Goal: Task Accomplishment & Management: Use online tool/utility

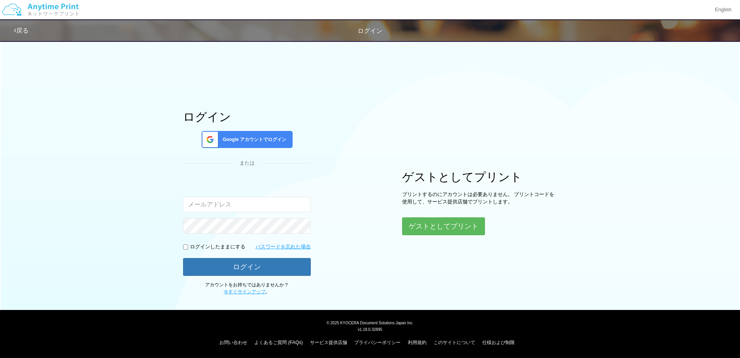
type input "[EMAIL_ADDRESS][DOMAIN_NAME]"
click at [285, 142] on span "Google アカウントでログイン" at bounding box center [253, 139] width 67 height 7
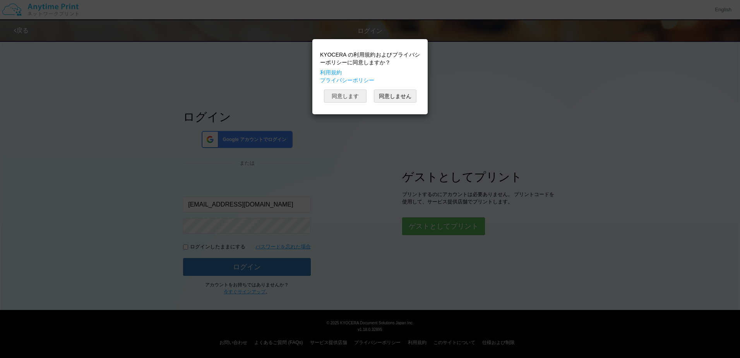
click at [357, 96] on button "同意します" at bounding box center [345, 95] width 43 height 13
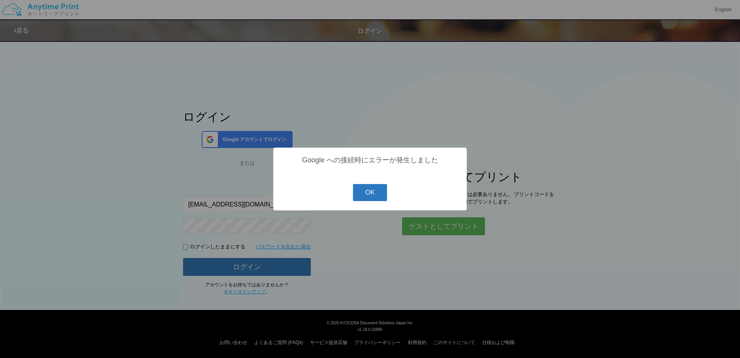
click at [374, 193] on button "OK" at bounding box center [370, 192] width 34 height 17
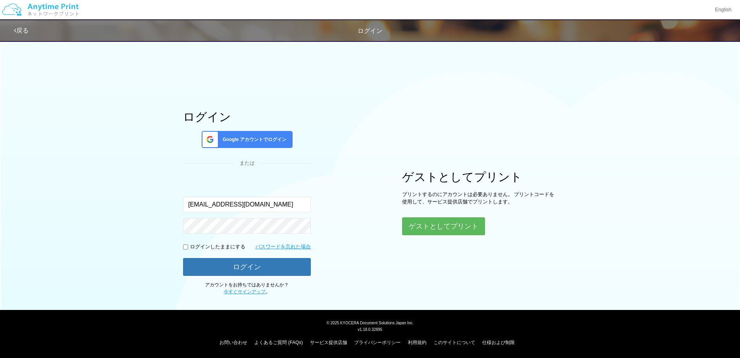
click at [259, 139] on span "Google アカウントでログイン" at bounding box center [253, 139] width 67 height 7
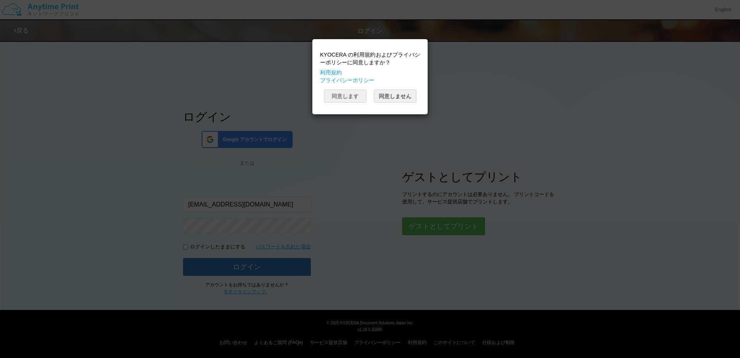
click at [347, 95] on button "同意します" at bounding box center [345, 95] width 43 height 13
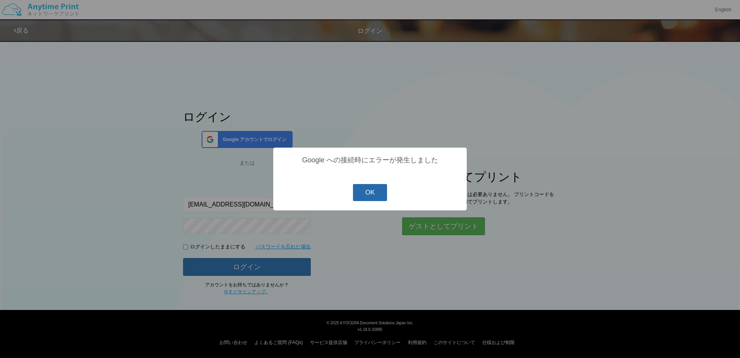
click at [366, 196] on button "OK" at bounding box center [370, 192] width 34 height 17
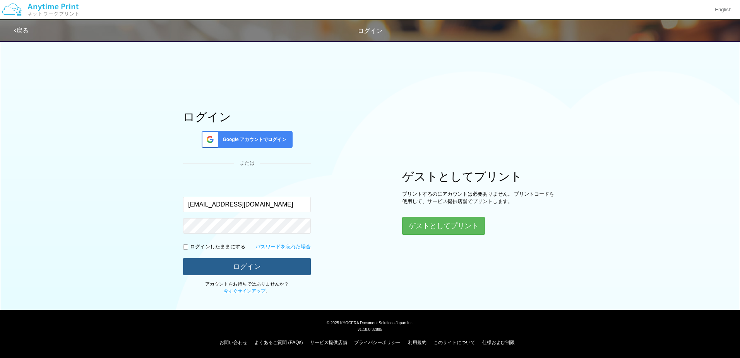
click at [280, 269] on button "ログイン" at bounding box center [247, 266] width 128 height 17
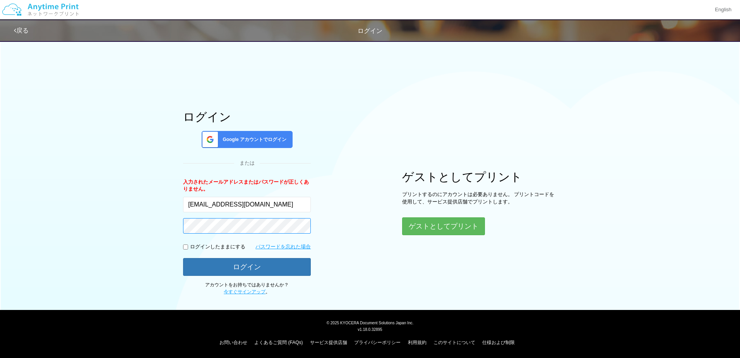
click at [183, 258] on button "ログイン" at bounding box center [247, 267] width 128 height 18
click at [186, 268] on button "ログイン" at bounding box center [247, 266] width 128 height 17
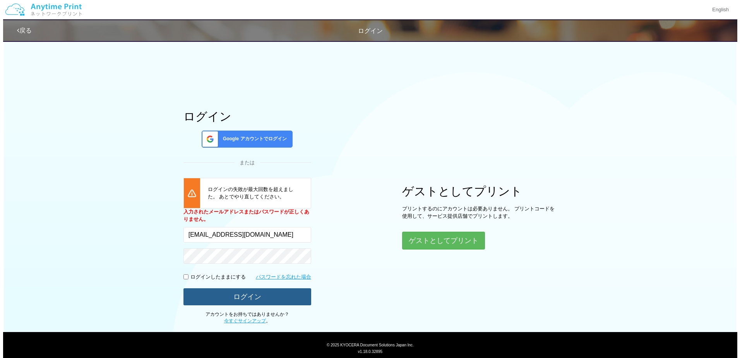
scroll to position [22, 0]
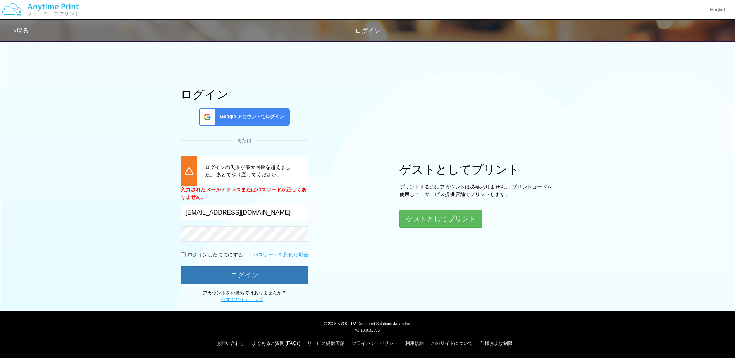
click at [447, 245] on div "ログイン Google アカウントでログイン または [PERSON_NAME]の失敗が最大回数を超えました。 あとでやり直してください。 入力されたメールア…" at bounding box center [367, 158] width 465 height 288
click at [448, 216] on button "ゲストとしてプリント" at bounding box center [440, 218] width 82 height 17
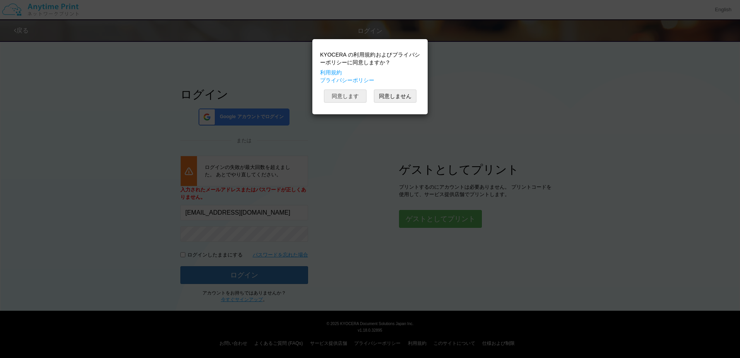
click at [350, 97] on button "同意します" at bounding box center [345, 95] width 43 height 13
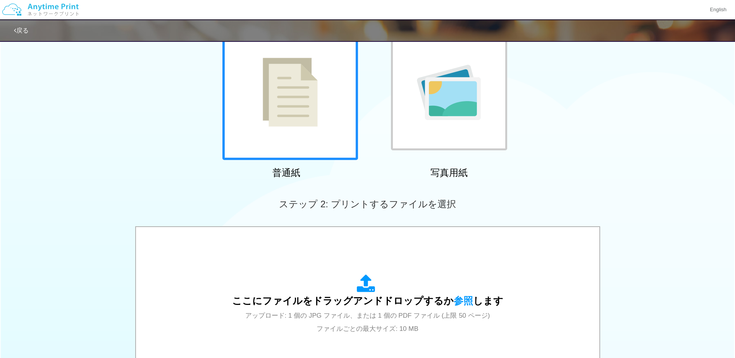
scroll to position [172, 0]
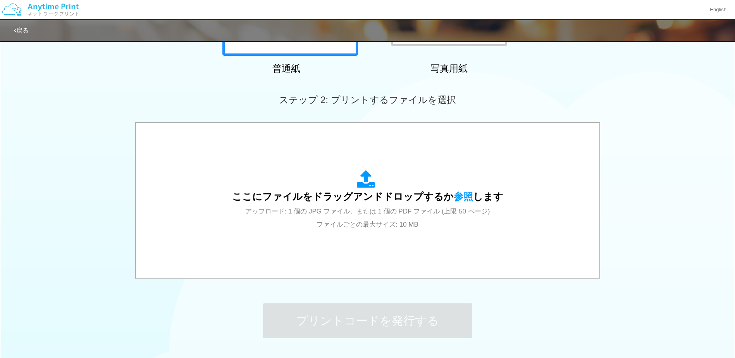
click at [379, 215] on span "アップロード: 1 個の JPG ファイル、または 1 個の PDF ファイル (上限 50 ページ) ファイルごとの最大サイズ: 10 MB" at bounding box center [367, 218] width 245 height 21
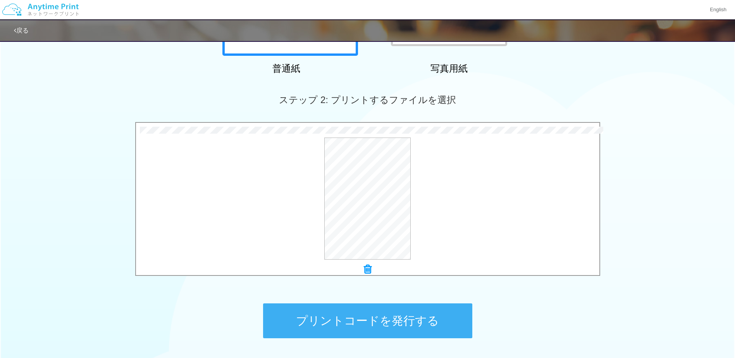
click at [402, 311] on button "プリントコードを発行する" at bounding box center [367, 320] width 209 height 35
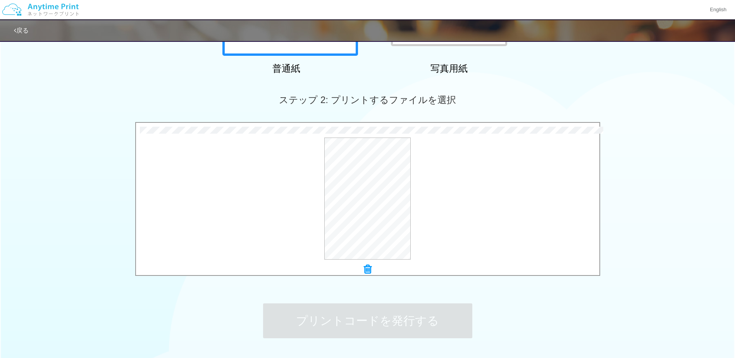
scroll to position [0, 0]
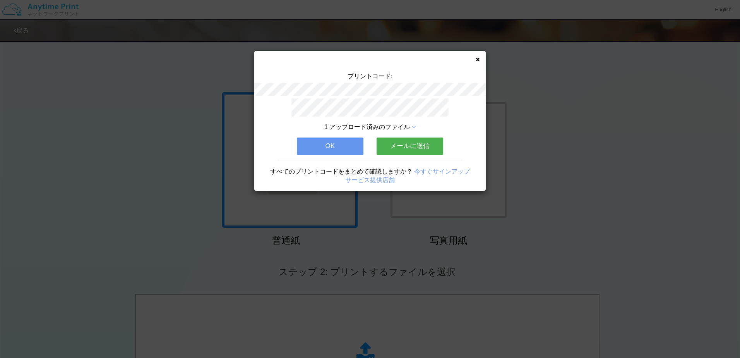
click at [479, 60] on icon at bounding box center [478, 59] width 4 height 5
